Goal: Task Accomplishment & Management: Manage account settings

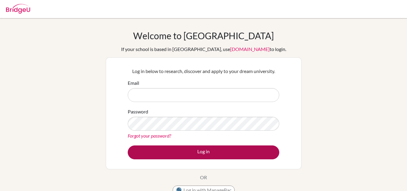
type input "[EMAIL_ADDRESS][DOMAIN_NAME]"
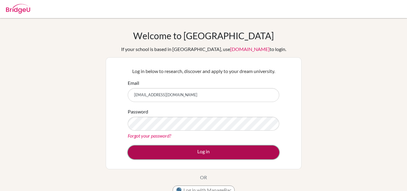
click at [203, 151] on button "Log in" at bounding box center [203, 152] width 151 height 14
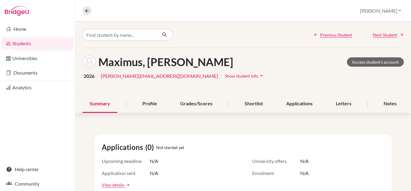
click at [225, 74] on span "Show student info" at bounding box center [242, 75] width 34 height 5
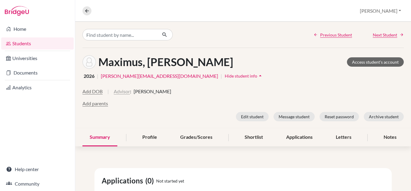
click at [124, 91] on button "Advisor" at bounding box center [122, 91] width 16 height 7
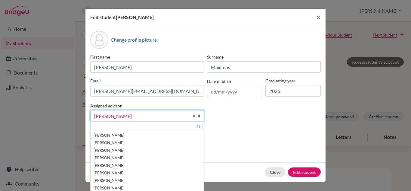
click at [192, 114] on link "[PERSON_NAME]" at bounding box center [147, 115] width 114 height 11
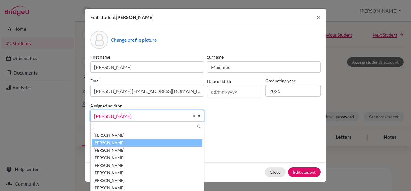
click at [142, 140] on li "Bowen, Jessica" at bounding box center [147, 143] width 111 height 8
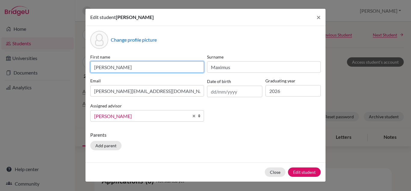
click at [132, 65] on input "Sturgeon Morales" at bounding box center [147, 66] width 114 height 11
type input "Maximus"
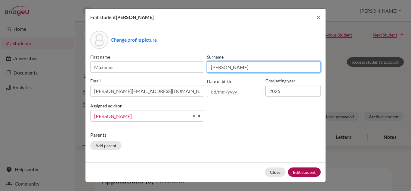
type input "Sturgeon"
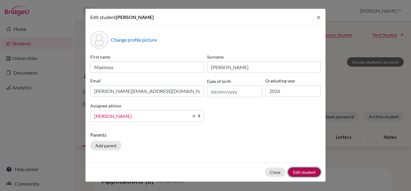
click at [300, 172] on button "Edit student" at bounding box center [304, 171] width 33 height 9
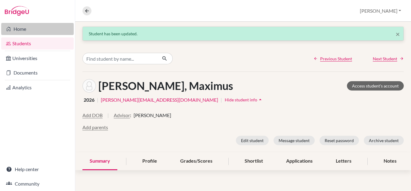
click at [20, 29] on link "Home" at bounding box center [37, 29] width 73 height 12
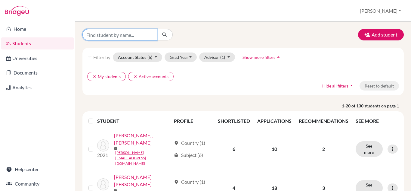
click at [94, 33] on input "Find student by name..." at bounding box center [120, 34] width 75 height 11
type input "[PERSON_NAME]"
click at [163, 35] on icon "submit" at bounding box center [165, 35] width 6 height 6
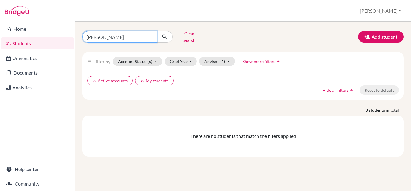
click at [114, 40] on input "[PERSON_NAME]" at bounding box center [120, 36] width 75 height 11
